Goal: Information Seeking & Learning: Learn about a topic

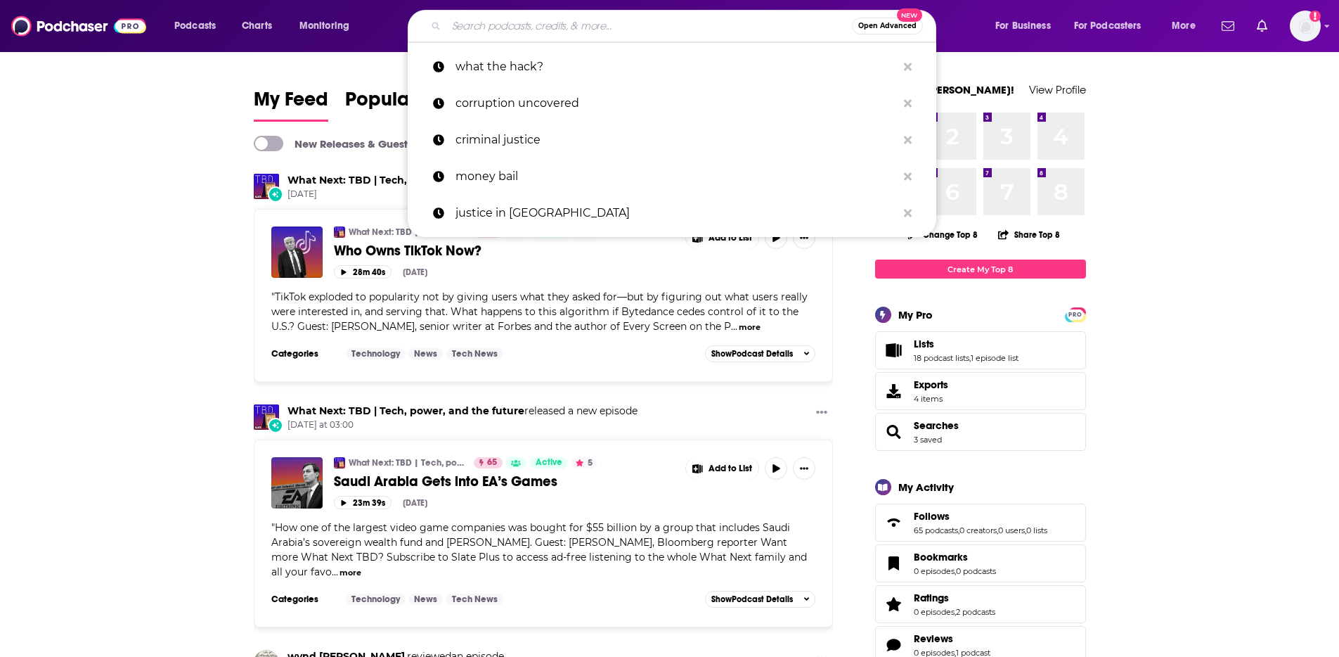
click at [516, 27] on input "Search podcasts, credits, & more..." at bounding box center [649, 26] width 406 height 22
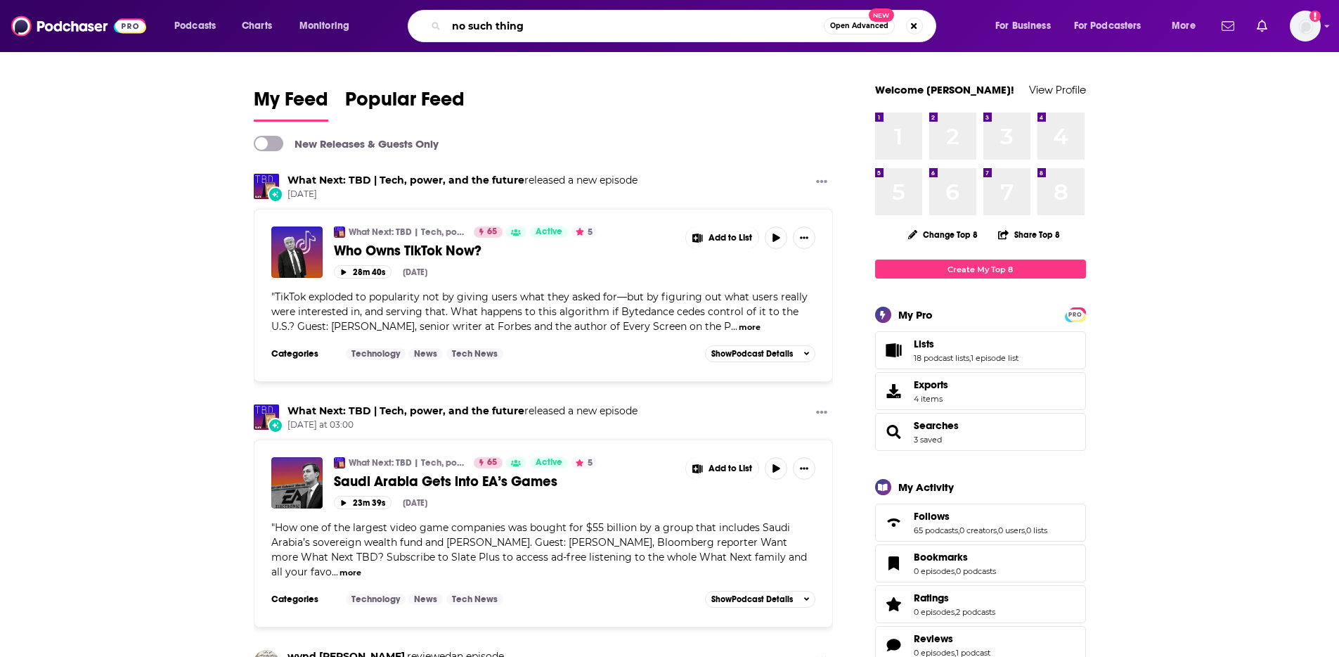
type input "no such thing"
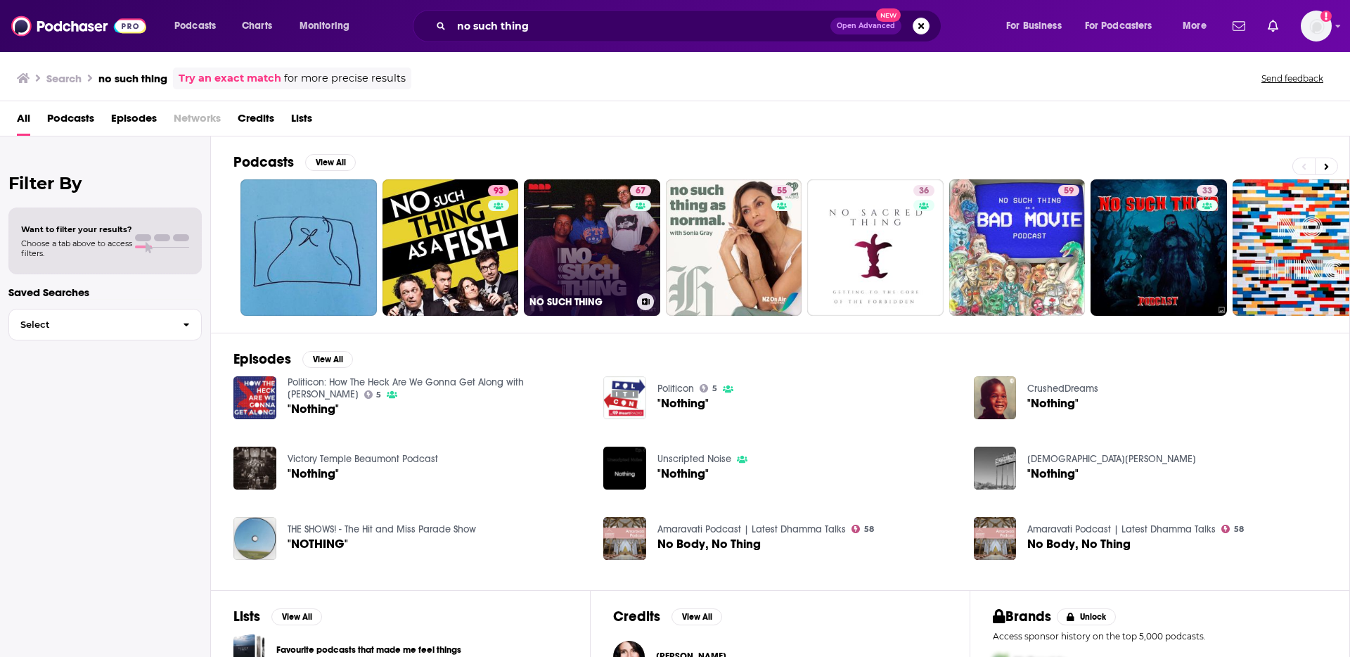
click at [632, 231] on div "67" at bounding box center [642, 239] width 25 height 108
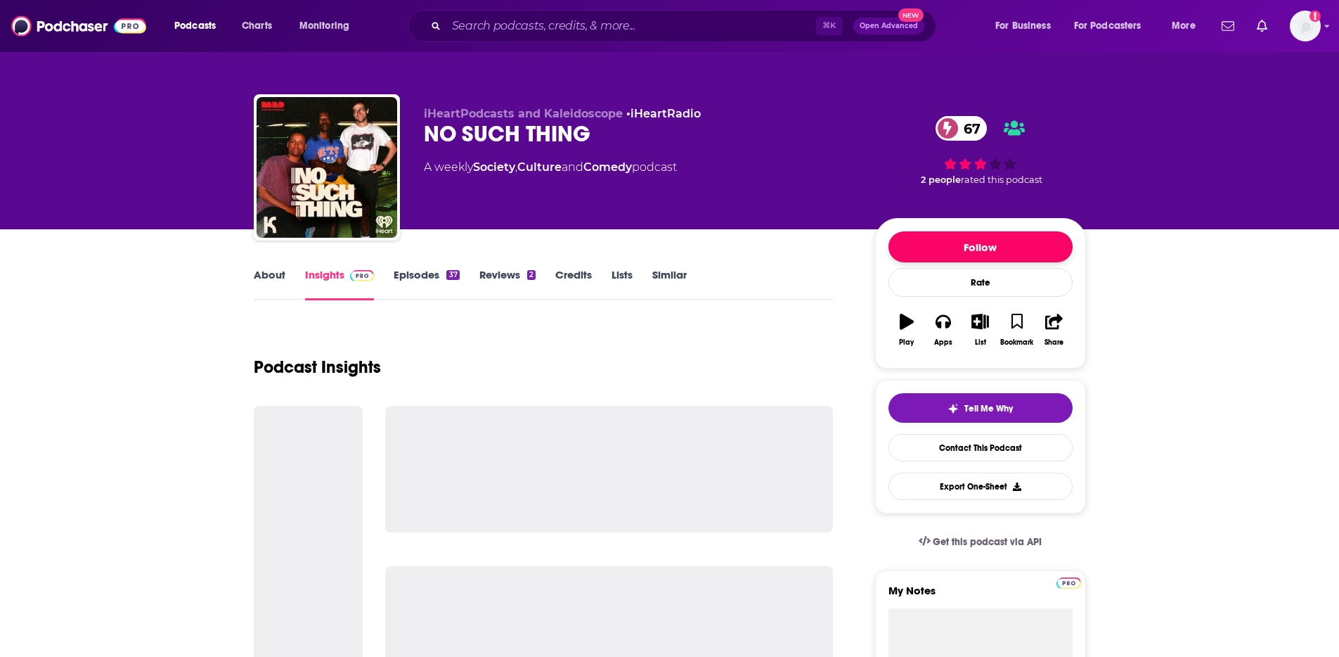
click at [1041, 250] on button "Follow" at bounding box center [981, 246] width 184 height 31
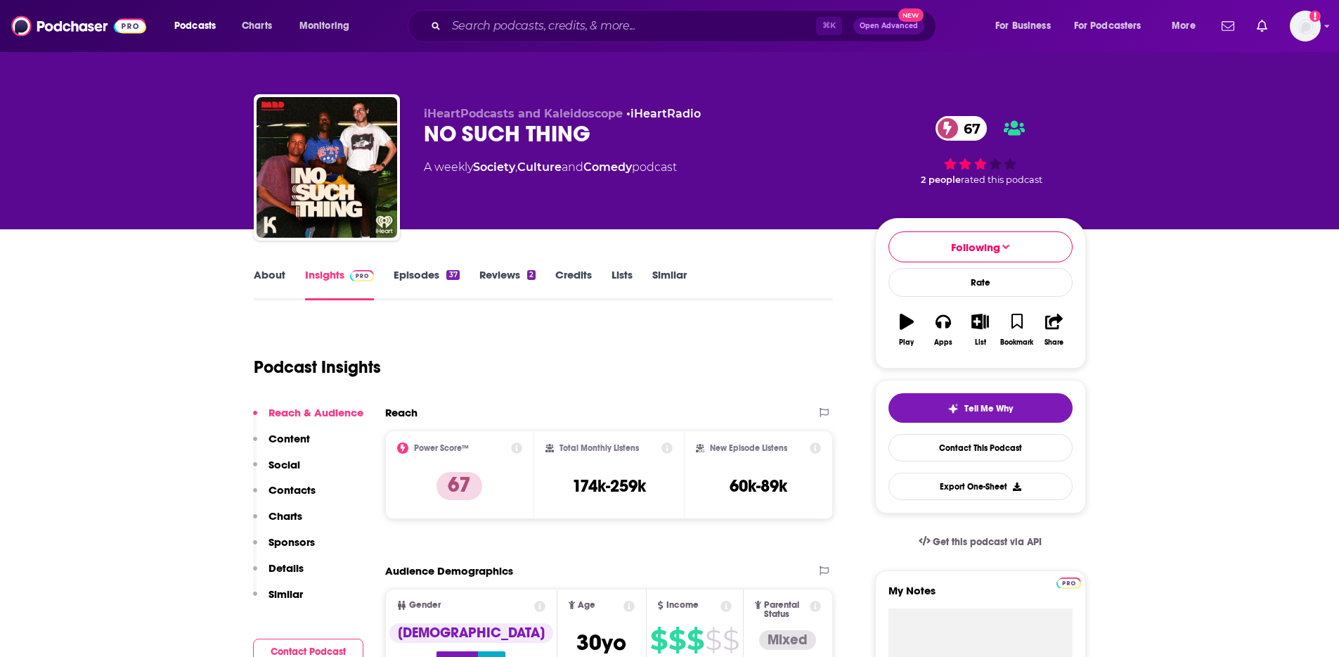
click at [1013, 165] on div "67 2 people rated this podcast" at bounding box center [980, 150] width 211 height 87
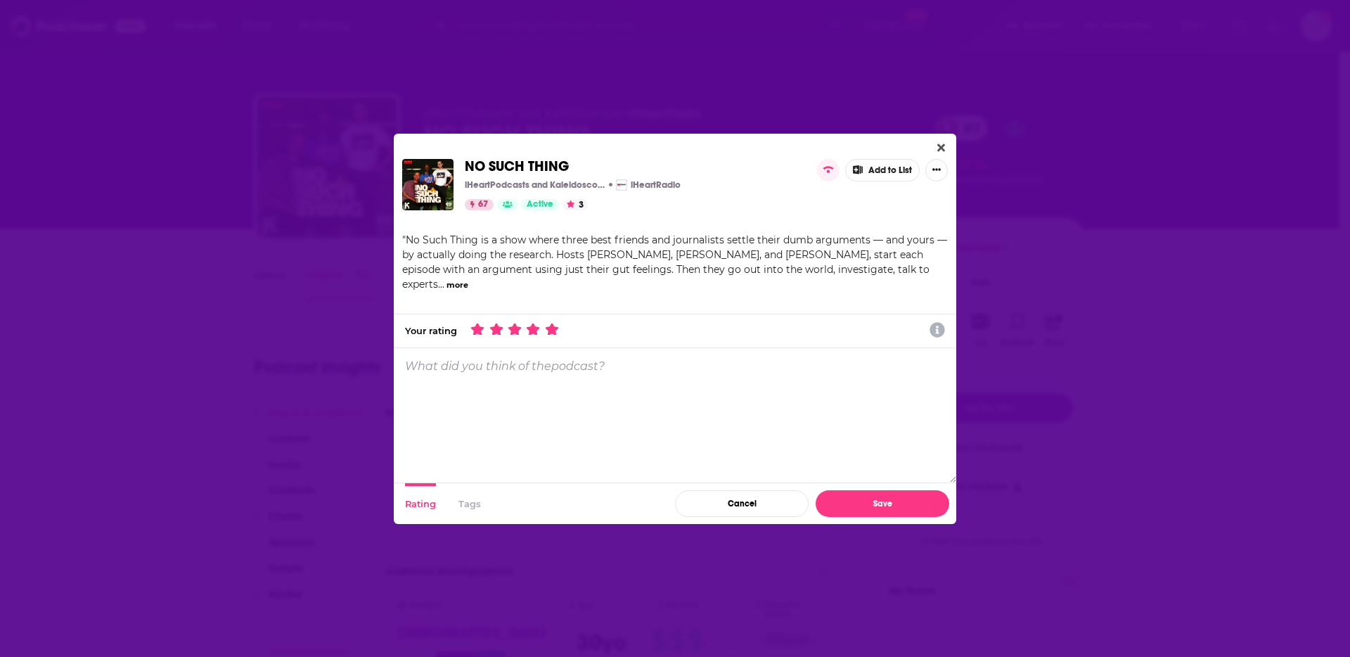
click at [551, 328] on icon "Dialog" at bounding box center [551, 329] width 13 height 13
click at [868, 503] on button "Save" at bounding box center [883, 503] width 134 height 27
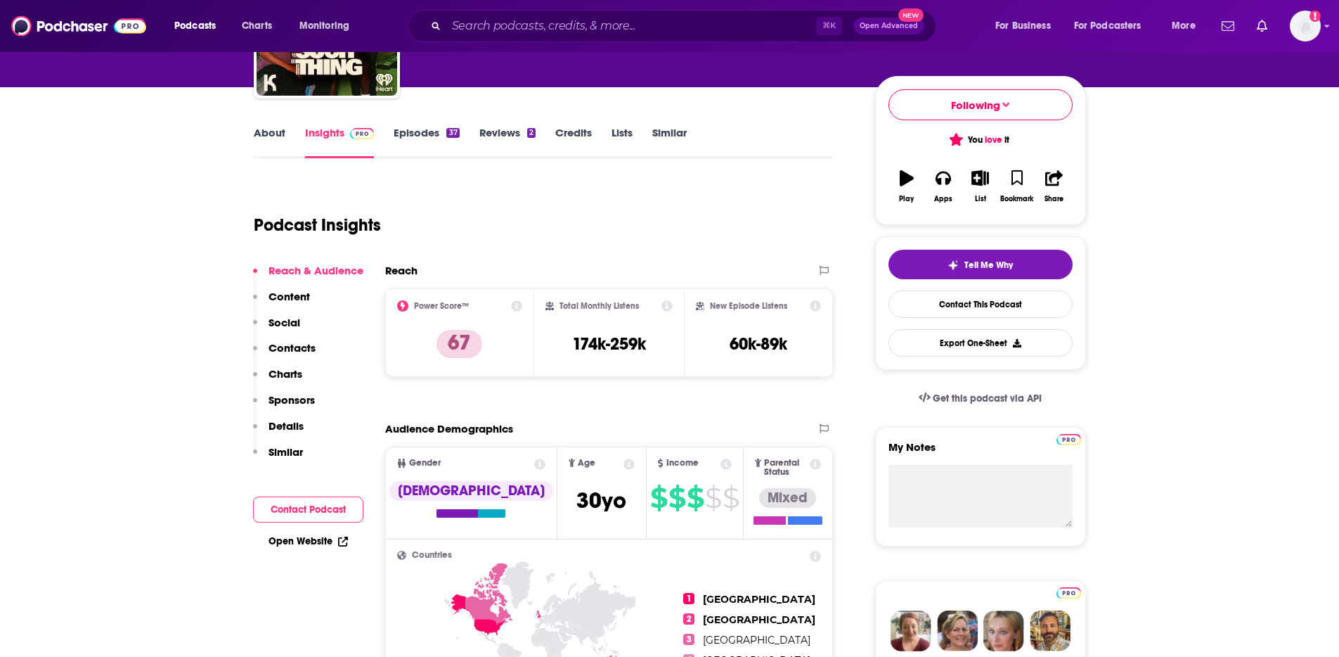
scroll to position [154, 0]
